Goal: Task Accomplishment & Management: Manage account settings

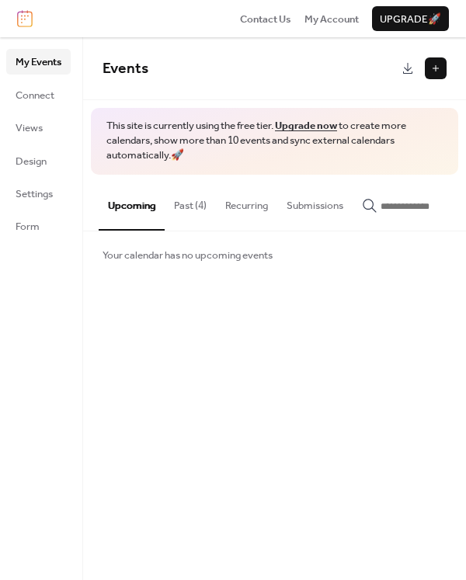
click at [179, 203] on button "Past (4)" at bounding box center [190, 202] width 51 height 54
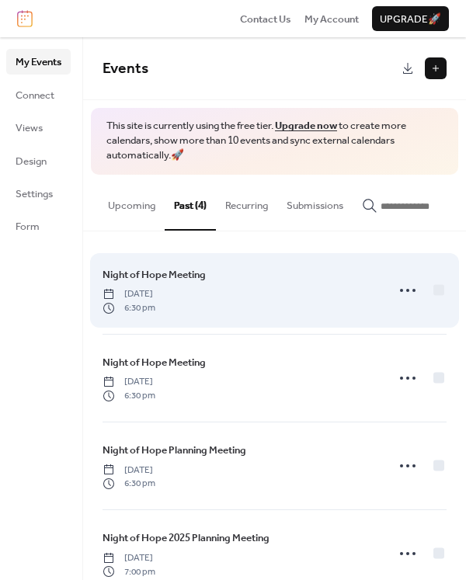
click at [210, 283] on div "Night of Hope Meeting [DATE] 6:30 pm" at bounding box center [240, 290] width 274 height 48
click at [405, 297] on icon at bounding box center [407, 290] width 25 height 25
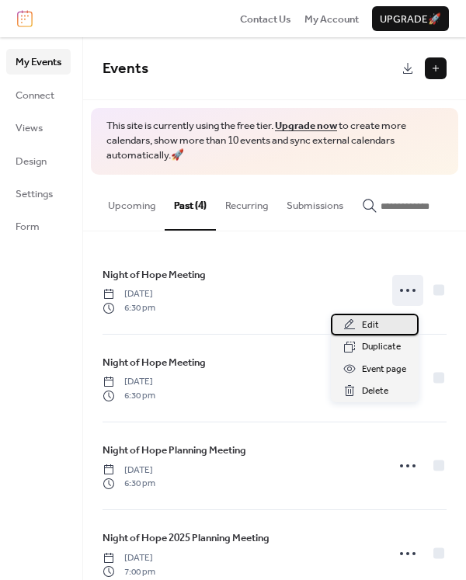
click at [376, 324] on span "Edit" at bounding box center [370, 326] width 17 height 16
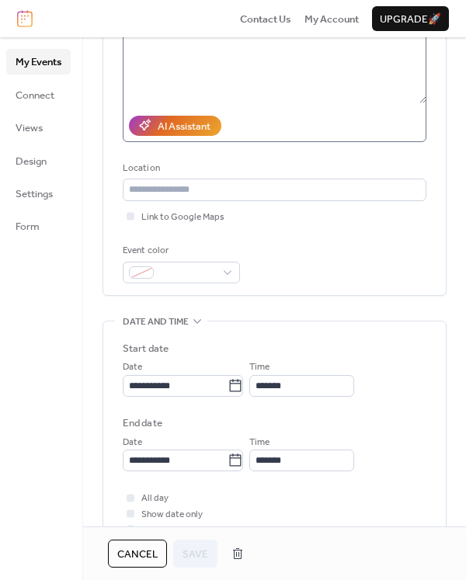
scroll to position [233, 0]
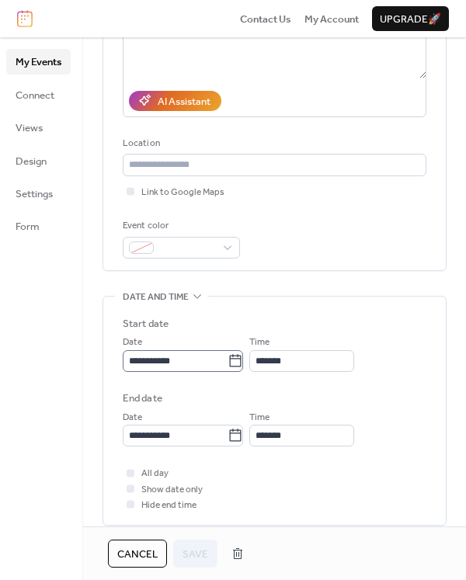
click at [243, 363] on icon at bounding box center [236, 361] width 16 height 16
click at [228, 363] on input "**********" at bounding box center [175, 361] width 105 height 22
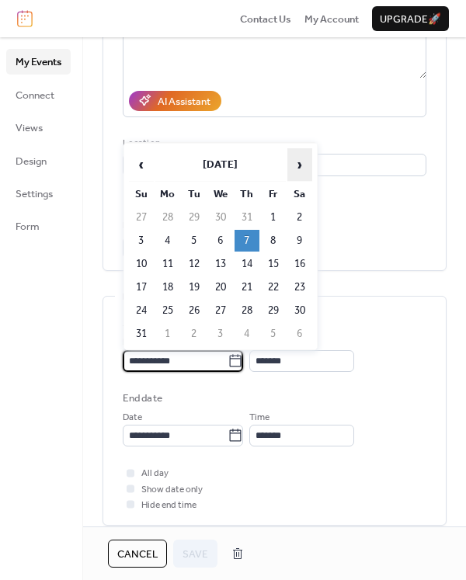
click at [304, 172] on span "›" at bounding box center [299, 164] width 23 height 31
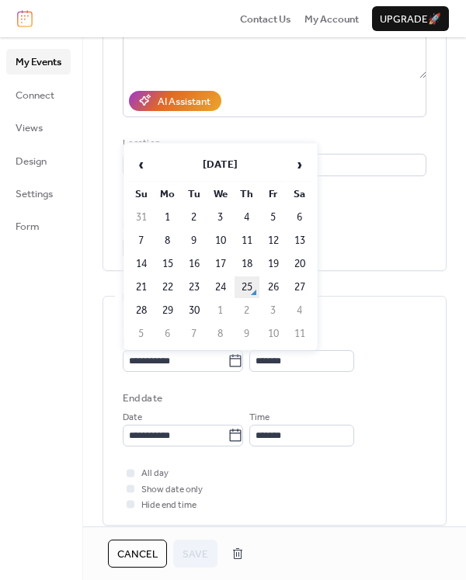
click at [248, 290] on td "25" at bounding box center [247, 287] width 25 height 22
type input "**********"
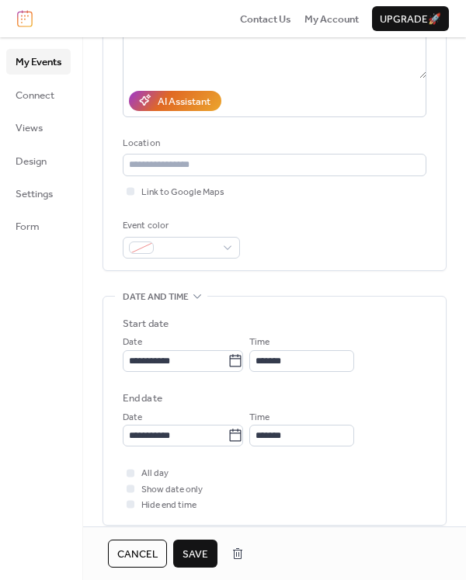
click at [203, 548] on span "Save" at bounding box center [196, 555] width 26 height 16
